Goal: Task Accomplishment & Management: Use online tool/utility

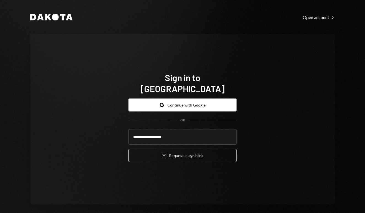
type input "**********"
click at [181, 150] on button "Email Request a sign in link" at bounding box center [182, 155] width 108 height 13
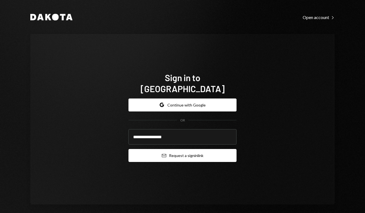
click at [214, 149] on button "Email Request a sign in link" at bounding box center [182, 155] width 108 height 13
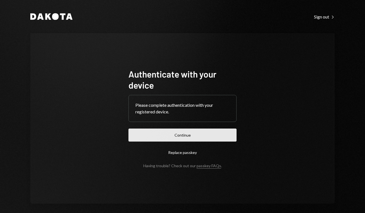
click at [183, 140] on button "Continue" at bounding box center [182, 134] width 108 height 13
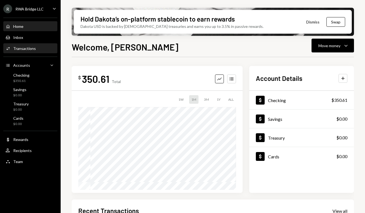
click at [37, 46] on div "Activities Transactions" at bounding box center [31, 48] width 50 height 5
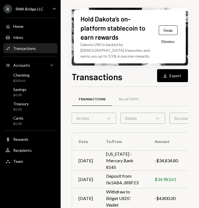
click at [42, 31] on div "Home Home Inbox Inbox Activities Transactions Accounts Accounts Caret Down Chec…" at bounding box center [30, 90] width 61 height 153
click at [40, 29] on div "Home Home" at bounding box center [31, 26] width 50 height 5
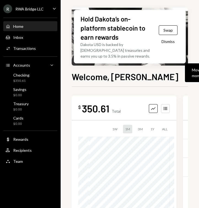
click at [40, 29] on div "Home Home" at bounding box center [31, 26] width 50 height 5
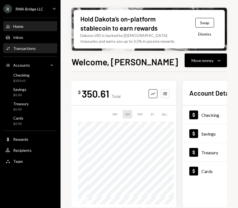
click at [32, 49] on div "Transactions" at bounding box center [24, 48] width 23 height 5
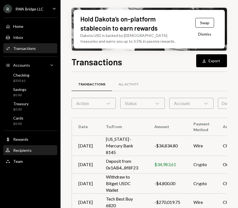
click at [42, 151] on div "User Recipients" at bounding box center [31, 150] width 50 height 5
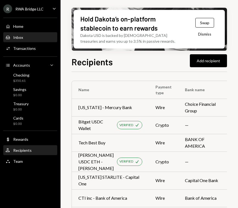
click at [35, 34] on div "Inbox Inbox" at bounding box center [31, 37] width 50 height 9
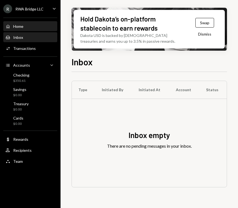
click at [29, 27] on div "Home Home" at bounding box center [31, 26] width 50 height 5
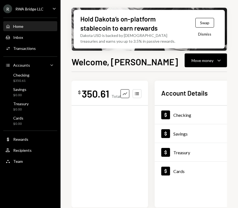
click at [29, 27] on div "Home Home" at bounding box center [31, 26] width 50 height 5
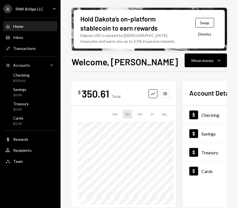
click at [29, 27] on div "Home Home" at bounding box center [31, 26] width 50 height 5
click at [23, 27] on div "Home" at bounding box center [18, 26] width 10 height 5
click at [21, 33] on div "Inbox Inbox" at bounding box center [31, 37] width 50 height 9
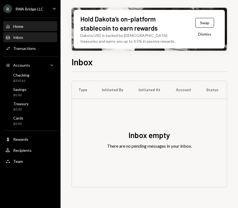
click at [21, 31] on div "Home Home" at bounding box center [31, 26] width 50 height 9
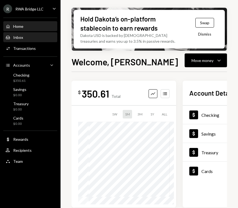
click at [32, 39] on div "Inbox Inbox" at bounding box center [31, 37] width 50 height 5
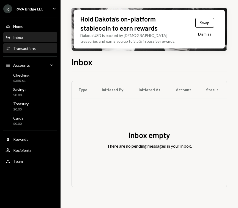
click at [32, 46] on div "Transactions" at bounding box center [24, 48] width 23 height 5
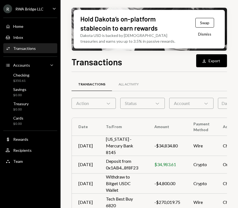
click at [33, 47] on div "Transactions" at bounding box center [24, 48] width 23 height 5
click at [30, 141] on div "Dollar Rewards" at bounding box center [31, 139] width 50 height 5
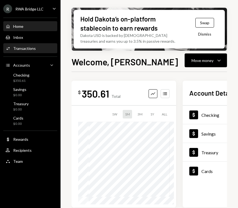
click at [31, 43] on link "Activities Transactions" at bounding box center [30, 48] width 54 height 10
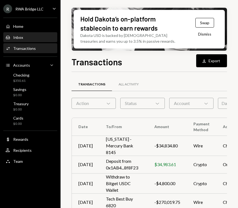
click at [30, 40] on div "Inbox Inbox" at bounding box center [31, 37] width 50 height 9
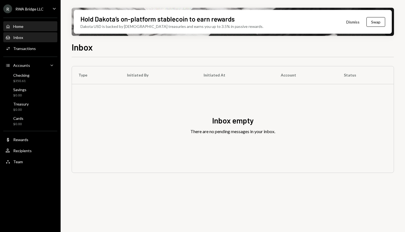
click at [23, 23] on div "Home Home" at bounding box center [31, 26] width 50 height 9
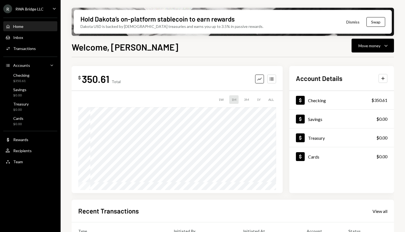
click at [50, 7] on div "R RWA Bridge LLC Caret Down" at bounding box center [30, 8] width 61 height 9
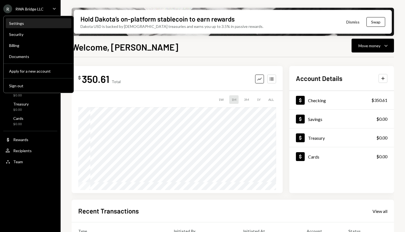
click at [36, 26] on div "Settings" at bounding box center [38, 23] width 59 height 9
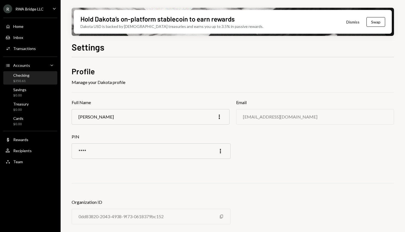
click at [36, 76] on div "Checking $350.61" at bounding box center [31, 78] width 50 height 10
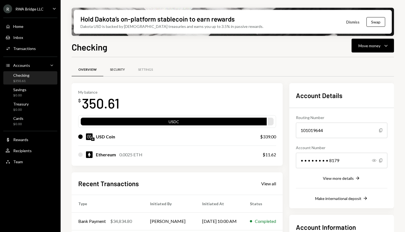
click at [112, 71] on div "Security" at bounding box center [117, 69] width 15 height 5
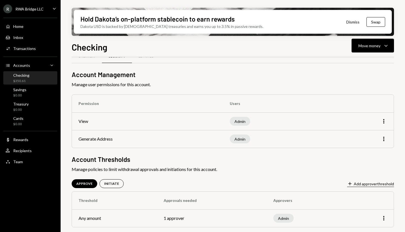
click at [238, 185] on button "Plus Add approver threshold" at bounding box center [370, 184] width 47 height 6
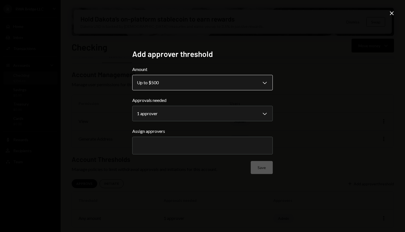
click at [238, 87] on body "**********" at bounding box center [202, 116] width 405 height 232
click at [234, 87] on body "**********" at bounding box center [202, 116] width 405 height 232
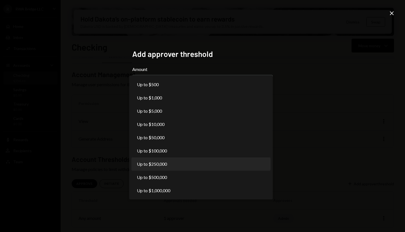
select select "******"
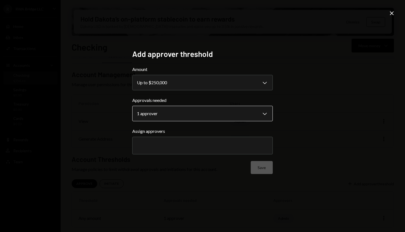
click at [221, 121] on body "**********" at bounding box center [202, 116] width 405 height 232
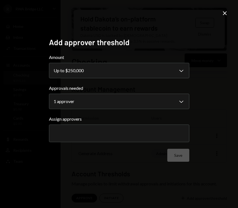
click at [228, 12] on icon "Close" at bounding box center [225, 13] width 7 height 7
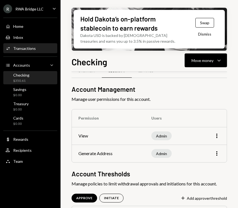
click at [22, 52] on div "Activities Transactions" at bounding box center [31, 48] width 50 height 9
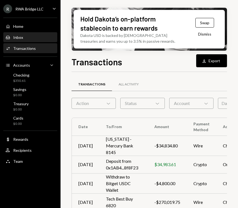
click at [43, 42] on div "Inbox Inbox" at bounding box center [31, 37] width 50 height 9
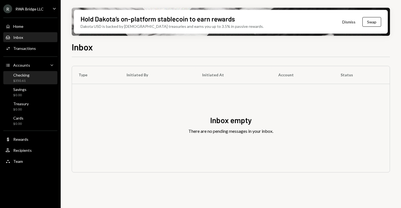
click at [36, 78] on div "Checking $350.61" at bounding box center [31, 78] width 50 height 10
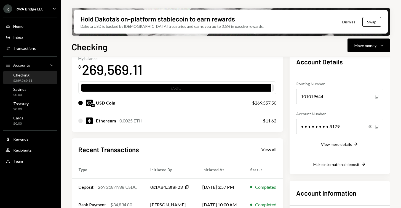
scroll to position [33, 0]
click at [348, 23] on button "Dismiss" at bounding box center [348, 21] width 27 height 13
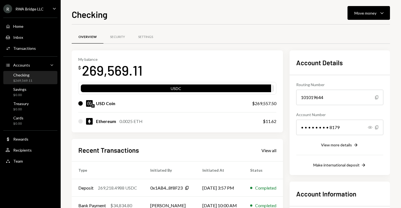
scroll to position [0, 0]
click at [383, 13] on icon "button" at bounding box center [381, 13] width 3 height 2
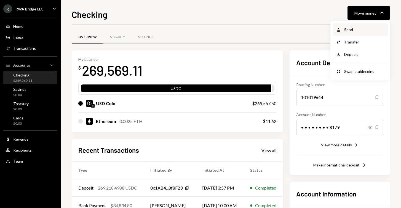
click at [370, 31] on div "Send" at bounding box center [364, 30] width 40 height 6
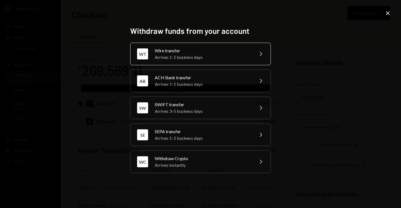
click at [251, 57] on div "WT Wire transfer Arrives 1-2 business days Chevron Right" at bounding box center [200, 54] width 141 height 23
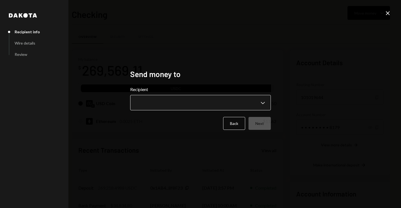
click at [229, 101] on body "R RWA Bridge LLC Caret Down Home Home Inbox Inbox Activities Transactions Accou…" at bounding box center [200, 104] width 401 height 208
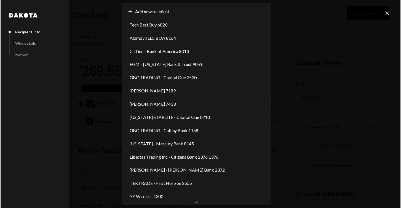
scroll to position [39, 0]
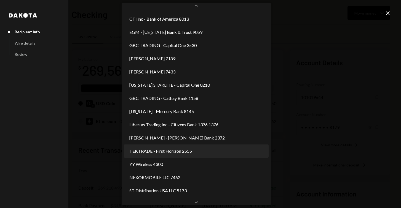
select select "**********"
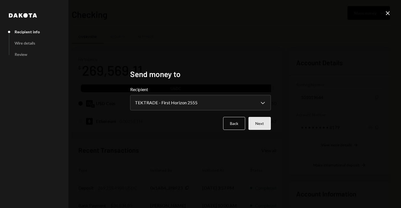
click at [261, 127] on button "Next" at bounding box center [259, 123] width 22 height 13
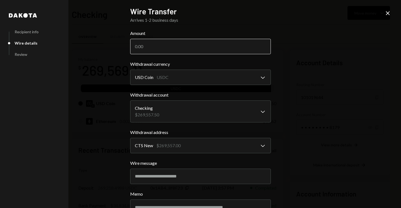
click at [205, 44] on input "Amount" at bounding box center [200, 46] width 141 height 15
click at [189, 66] on label "Withdrawal currency" at bounding box center [200, 64] width 141 height 7
click at [170, 49] on input "268604" at bounding box center [200, 46] width 141 height 15
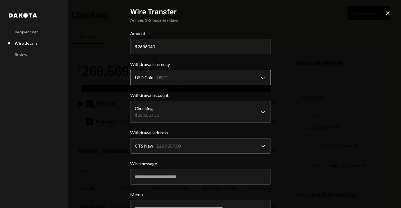
type input "268604"
type input "268604.00"
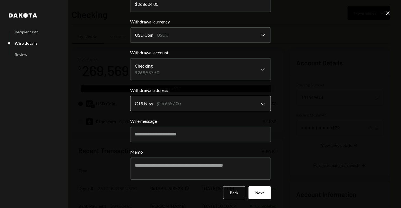
scroll to position [42, 0]
click at [256, 193] on button "Next" at bounding box center [259, 192] width 22 height 13
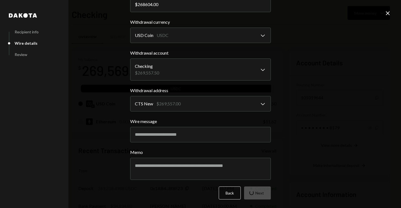
scroll to position [0, 0]
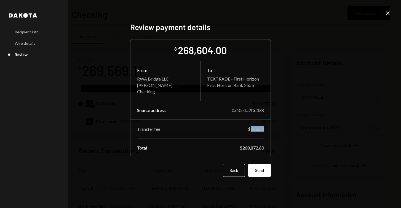
drag, startPoint x: 250, startPoint y: 129, endPoint x: 266, endPoint y: 130, distance: 16.3
click at [266, 130] on div "Source address 0x40e4...2Cd338 Transfer fee $268.60 Total $268,872.60" at bounding box center [200, 129] width 140 height 56
click at [277, 147] on div "Dakota Recipient info Wire details Review Review payment details $ 268,604.00 F…" at bounding box center [200, 104] width 154 height 176
click at [262, 167] on button "Send" at bounding box center [259, 170] width 23 height 13
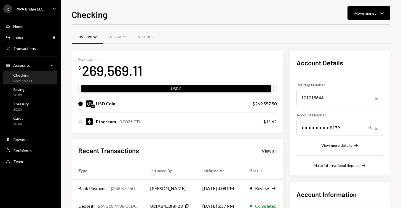
scroll to position [45, 0]
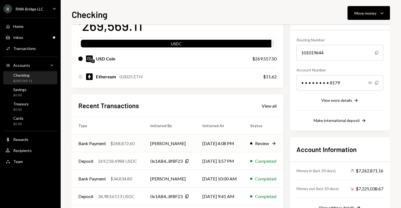
click at [264, 146] on div "Review" at bounding box center [262, 143] width 14 height 7
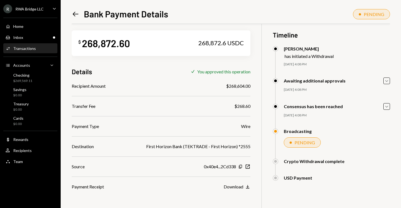
scroll to position [3, 0]
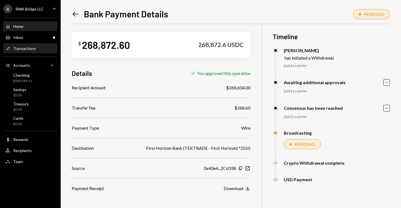
click at [33, 30] on div "Home Home" at bounding box center [31, 26] width 50 height 9
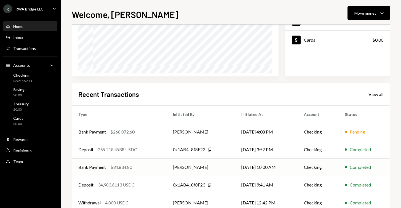
scroll to position [71, 0]
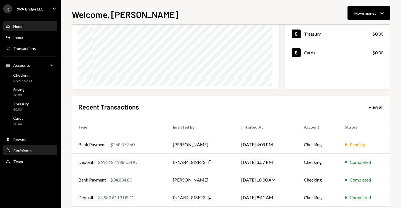
click at [28, 150] on div "Recipients" at bounding box center [22, 150] width 18 height 5
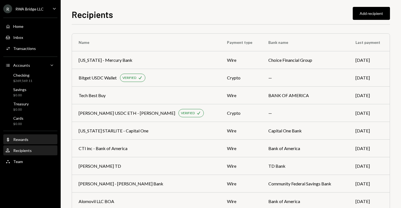
click at [29, 143] on div "Dollar Rewards" at bounding box center [31, 139] width 50 height 9
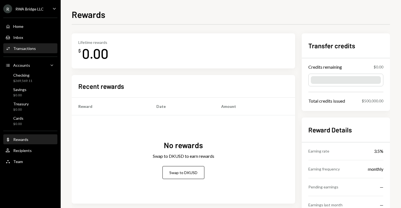
click at [40, 50] on div "Activities Transactions" at bounding box center [31, 48] width 50 height 5
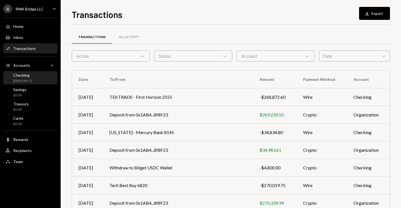
click at [29, 82] on div "$269,569.11" at bounding box center [22, 81] width 19 height 5
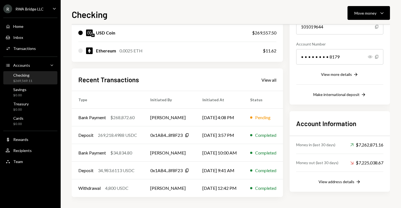
scroll to position [71, 0]
click at [33, 24] on div "Home Home" at bounding box center [31, 26] width 50 height 5
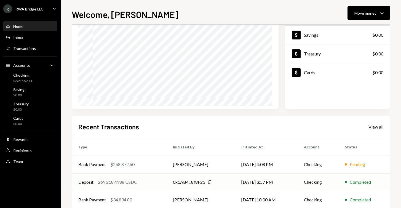
scroll to position [40, 0]
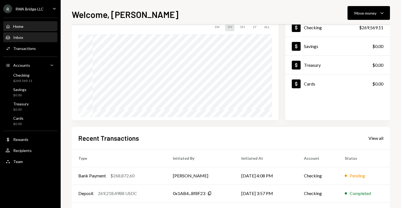
click at [35, 34] on div "Inbox Inbox" at bounding box center [31, 37] width 50 height 9
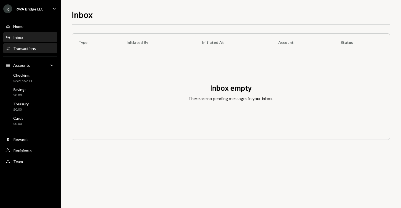
click at [34, 46] on div "Activities Transactions" at bounding box center [21, 48] width 30 height 5
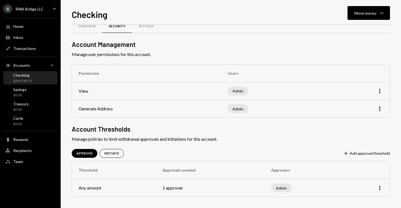
scroll to position [11, 0]
click at [364, 153] on button "Plus Add approver threshold" at bounding box center [366, 153] width 47 height 6
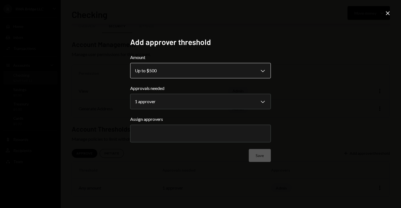
click at [200, 65] on body "**********" at bounding box center [200, 104] width 401 height 208
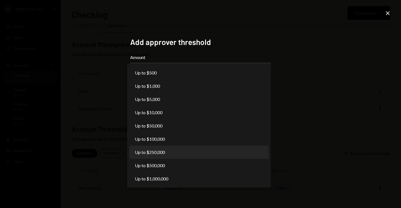
select select "******"
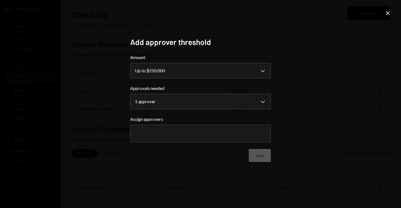
click at [390, 14] on icon "Close" at bounding box center [387, 13] width 7 height 7
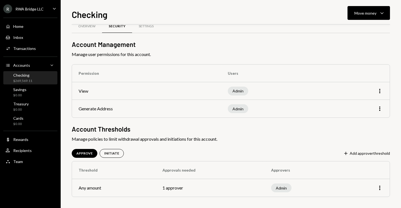
click at [30, 19] on div "Home Home Inbox Inbox Activities Transactions Accounts Accounts Caret Down Chec…" at bounding box center [30, 90] width 61 height 153
click at [31, 21] on link "Home Home" at bounding box center [30, 26] width 54 height 10
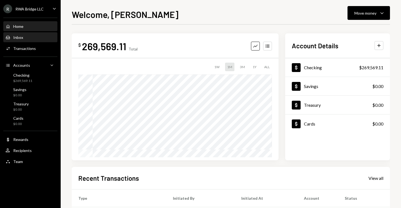
click at [23, 40] on div "Inbox Inbox" at bounding box center [31, 37] width 50 height 9
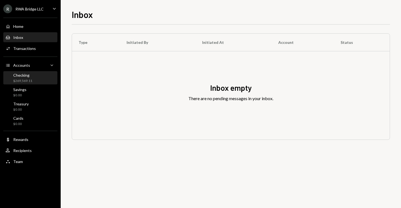
click at [23, 79] on div "$269,569.11" at bounding box center [22, 81] width 19 height 5
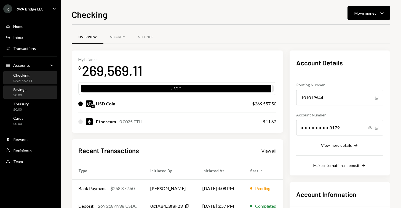
click at [25, 87] on div "Savings" at bounding box center [19, 89] width 13 height 5
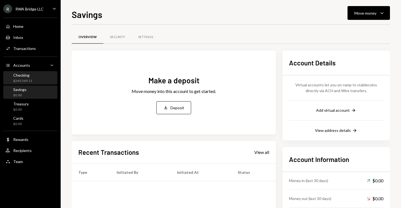
click at [36, 79] on div "Checking $269,569.11" at bounding box center [31, 78] width 50 height 10
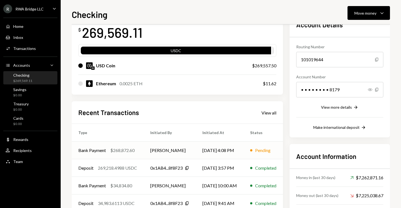
scroll to position [60, 0]
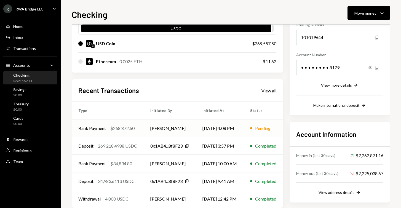
click at [112, 129] on div "$268,872.60" at bounding box center [122, 128] width 24 height 7
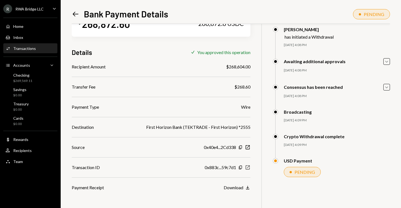
click at [248, 167] on icon "New Window" at bounding box center [248, 168] width 6 height 6
click at [30, 77] on div "Checking $696.51" at bounding box center [31, 78] width 50 height 10
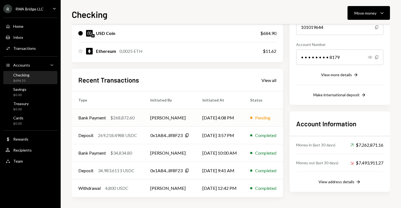
click at [135, 120] on div "Bank Payment $268,872.60" at bounding box center [107, 118] width 59 height 7
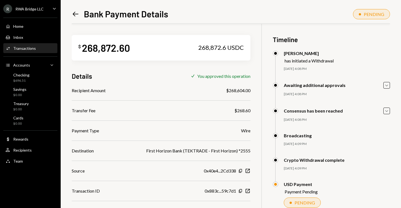
scroll to position [19, 0]
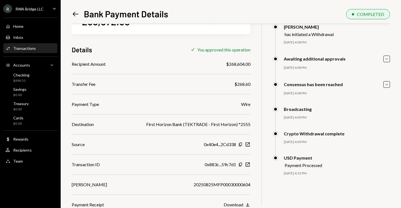
scroll to position [26, 0]
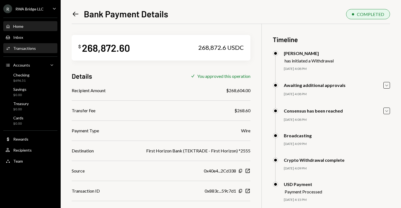
click at [37, 29] on div "Home Home" at bounding box center [31, 26] width 50 height 5
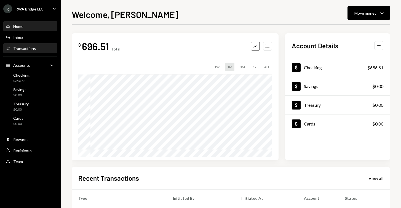
click at [31, 49] on div "Transactions" at bounding box center [24, 48] width 23 height 5
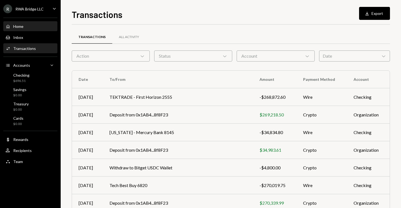
click at [32, 31] on div "Home Home" at bounding box center [31, 26] width 50 height 9
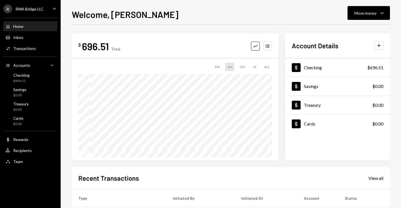
click at [105, 1] on div "Welcome, Rima Move money Caret Down $ 696.51 Total Graph Accounts 1W 1M 3M 1Y A…" at bounding box center [231, 104] width 340 height 208
click at [29, 49] on div "Transactions" at bounding box center [24, 48] width 23 height 5
